Goal: Task Accomplishment & Management: Manage account settings

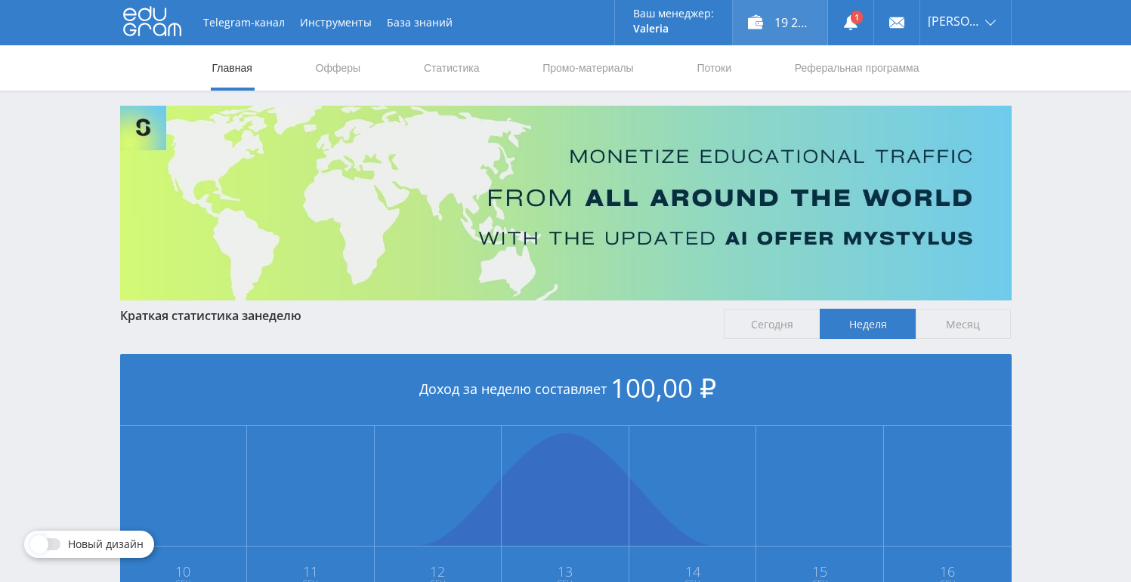
click at [779, 17] on div "19 292,00 ₽" at bounding box center [780, 22] width 94 height 45
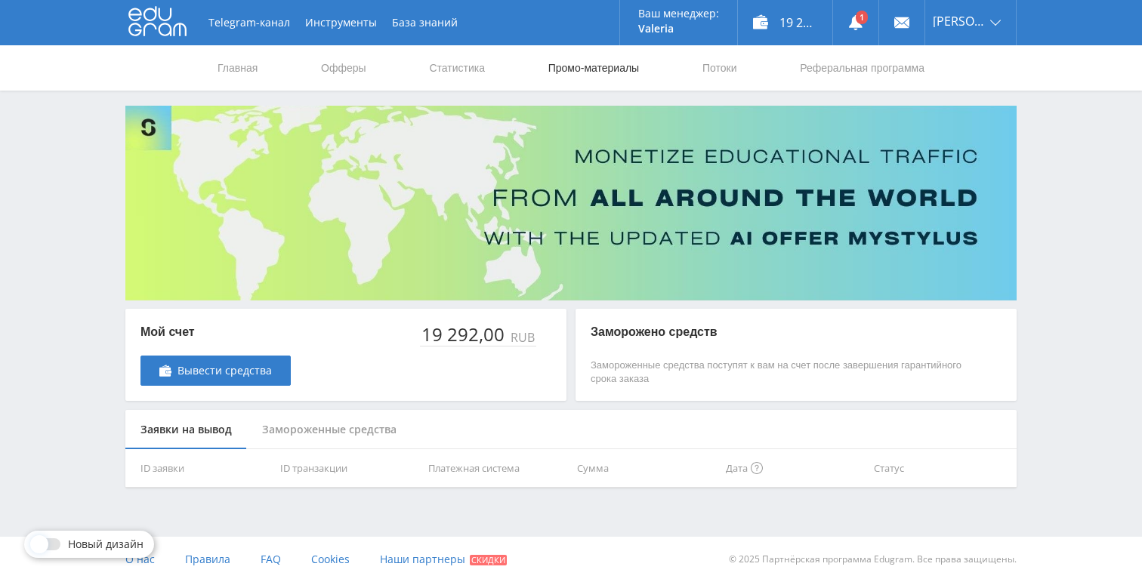
click at [608, 68] on link "Промо-материалы" at bounding box center [594, 67] width 94 height 45
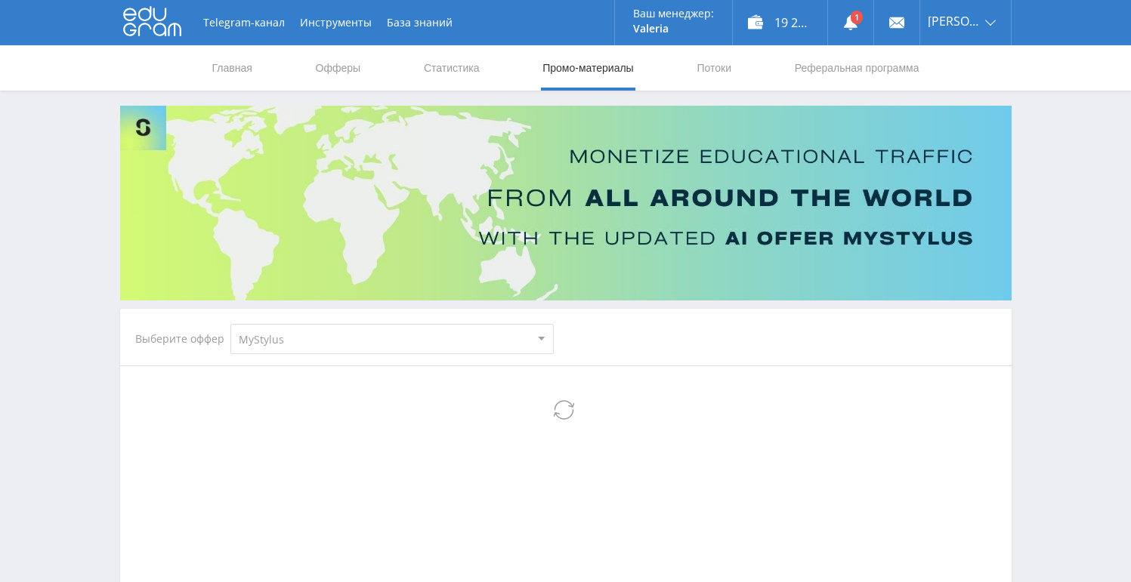
click at [485, 72] on nav "Главная Офферы Статистика Промо-материалы Потоки Реферальная программа" at bounding box center [566, 67] width 710 height 45
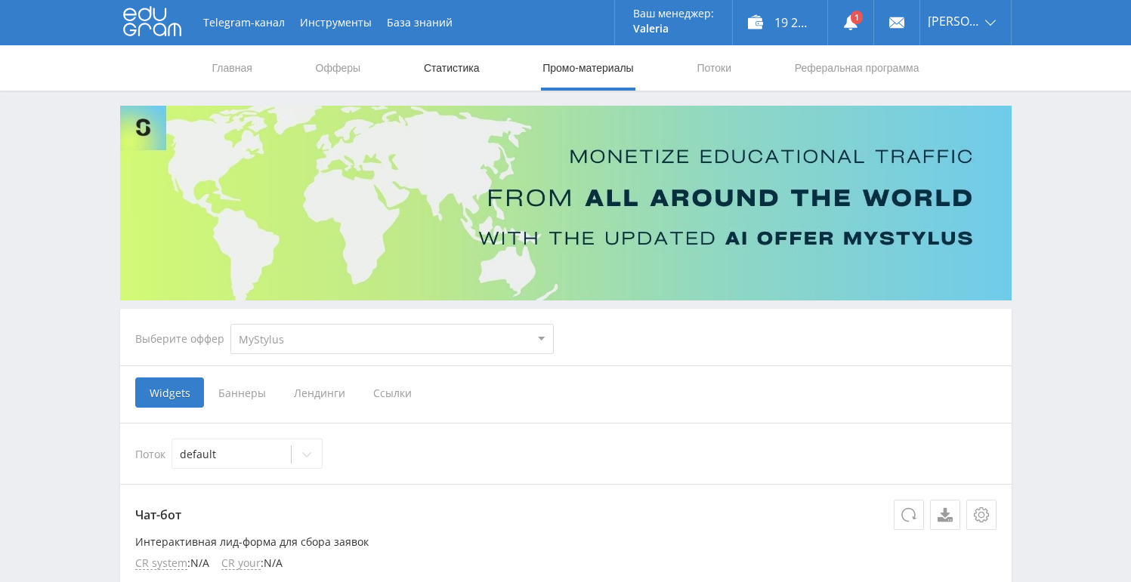
click at [471, 72] on link "Статистика" at bounding box center [451, 67] width 59 height 45
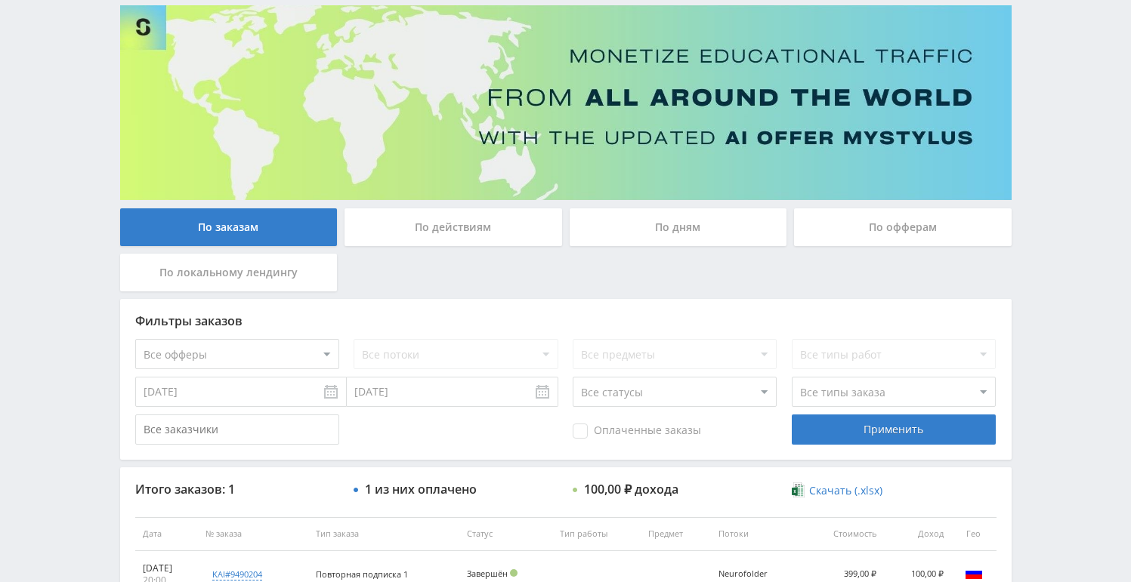
click at [706, 224] on div "По дням" at bounding box center [679, 227] width 218 height 38
click at [0, 0] on input "По дням" at bounding box center [0, 0] width 0 height 0
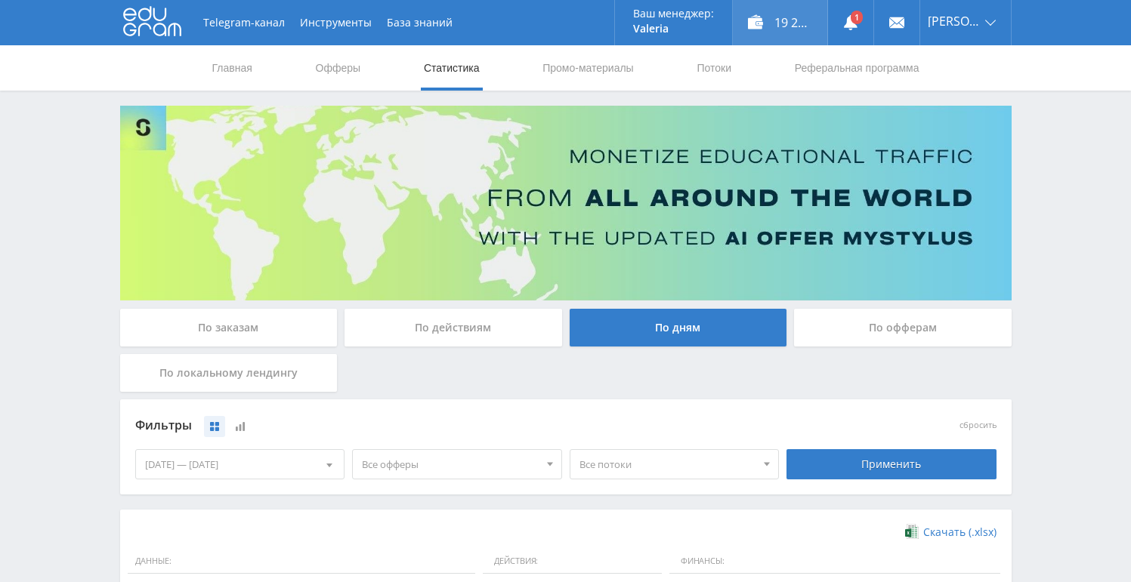
click at [757, 28] on div "19 292,00 ₽" at bounding box center [780, 22] width 94 height 45
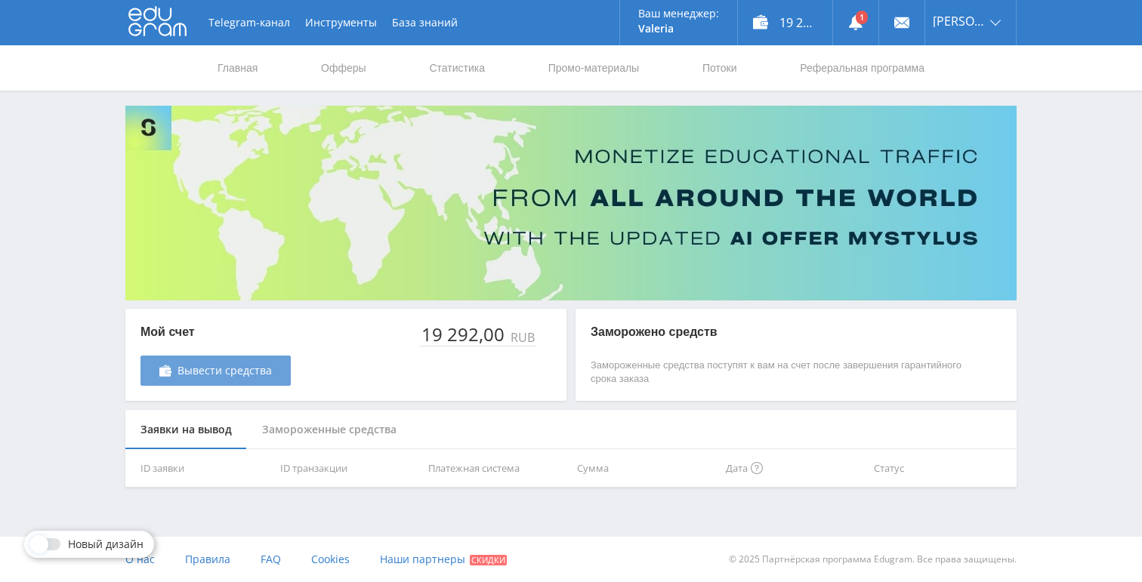
click at [230, 375] on span "Вывести средства" at bounding box center [225, 371] width 94 height 12
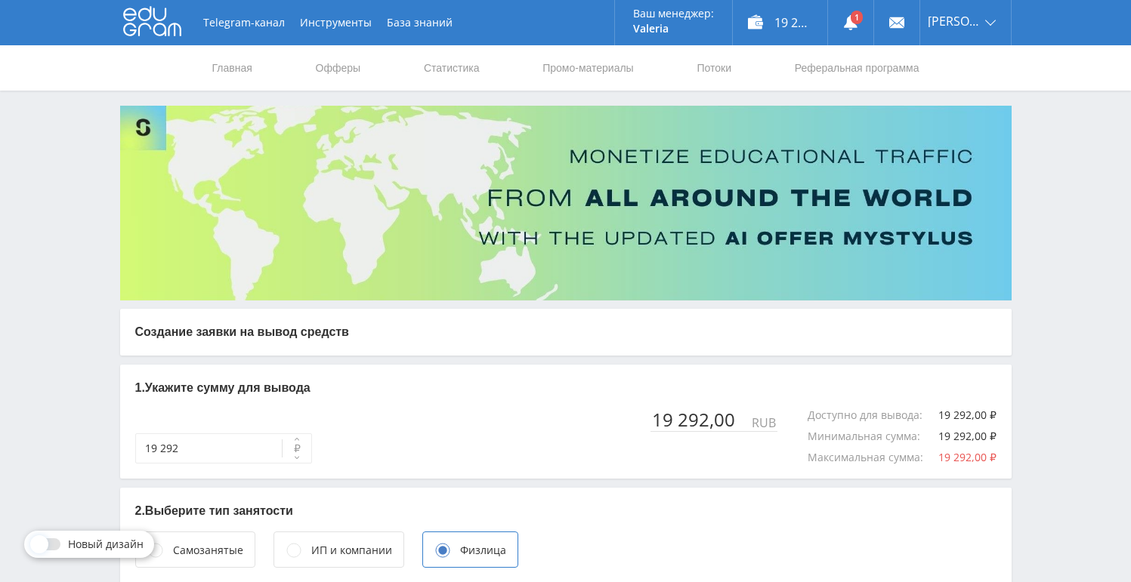
scroll to position [156, 0]
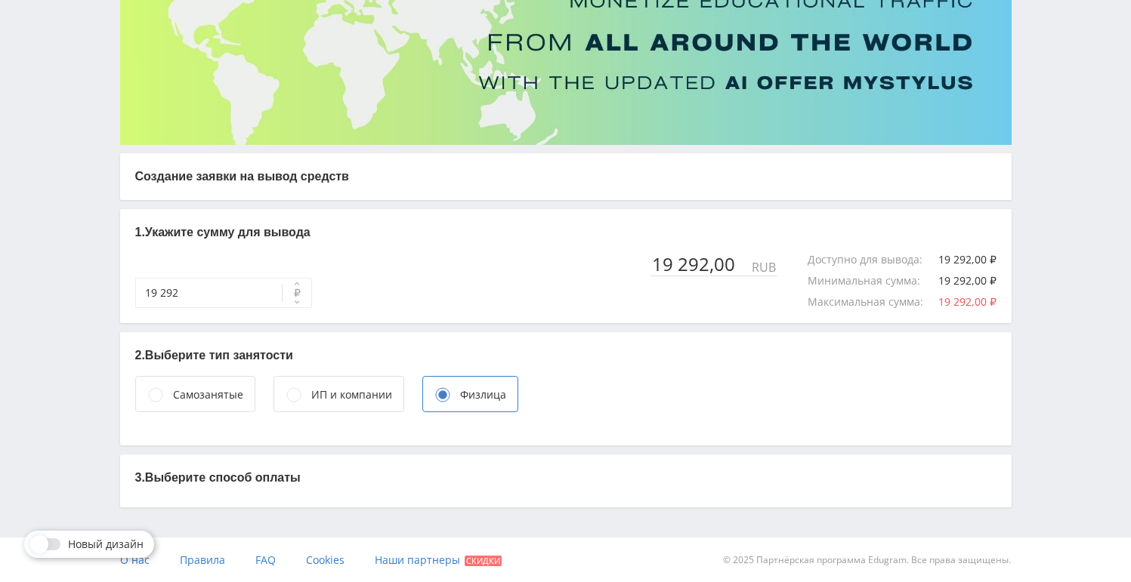
click at [342, 393] on div "ИП и компании" at bounding box center [351, 395] width 81 height 17
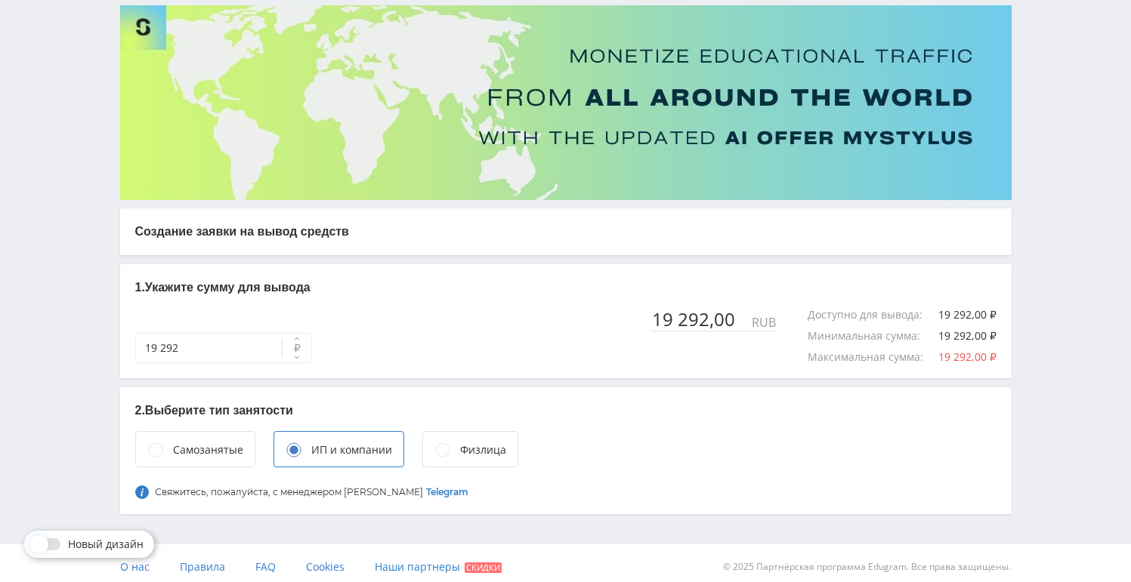
scroll to position [107, 0]
